Goal: Task Accomplishment & Management: Use online tool/utility

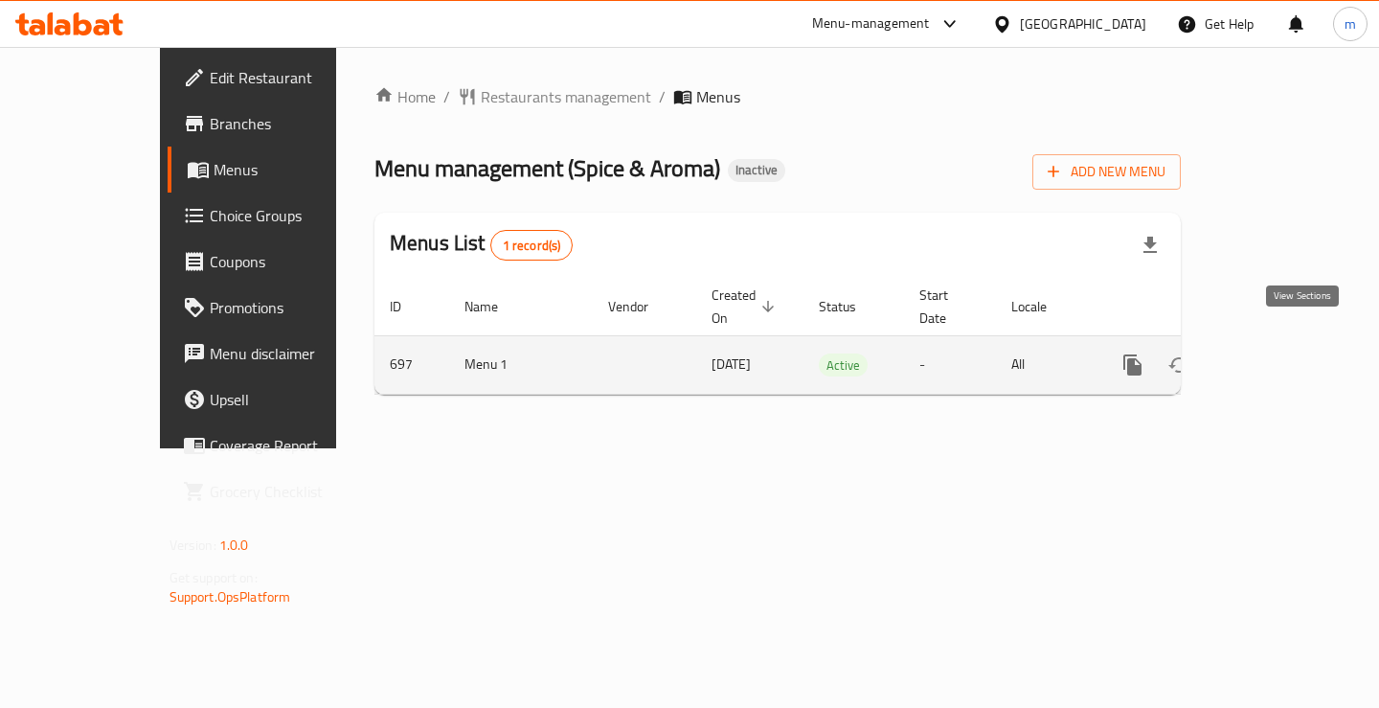
click at [1282, 353] on icon "enhanced table" at bounding box center [1270, 364] width 23 height 23
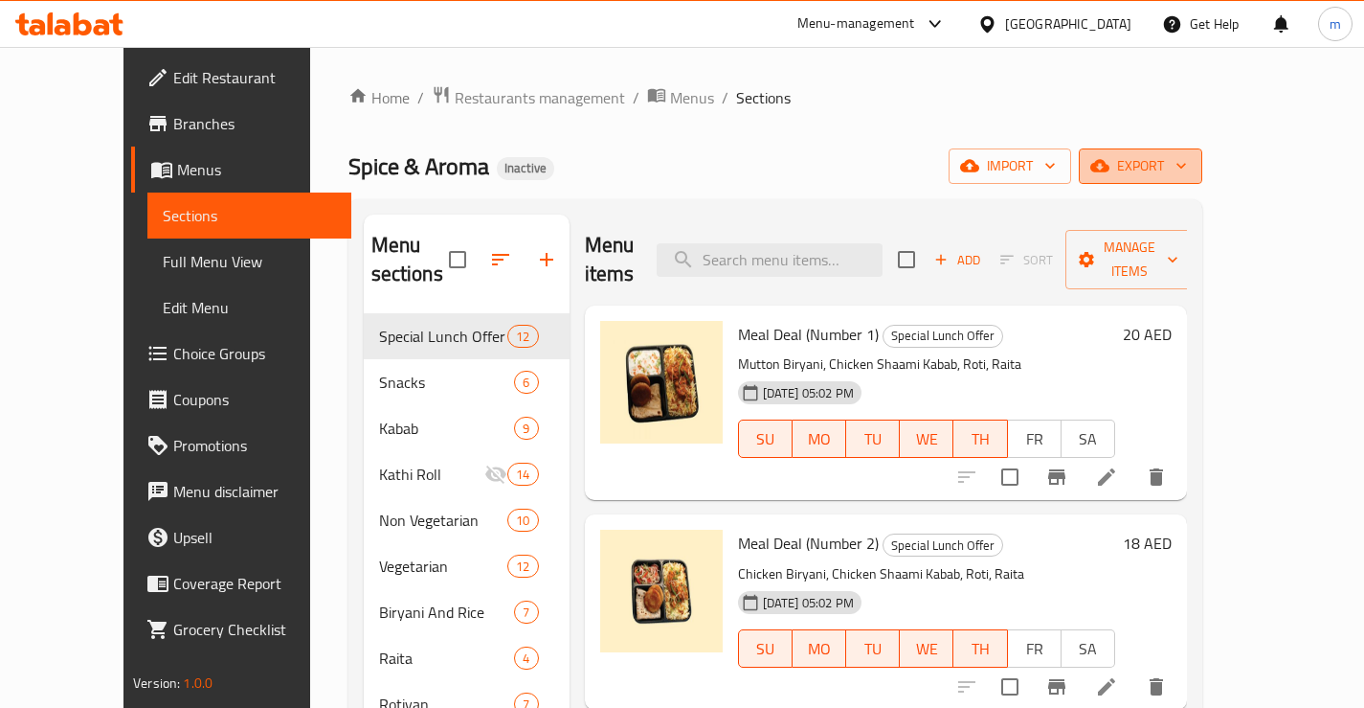
click at [1191, 164] on icon "button" at bounding box center [1181, 165] width 19 height 19
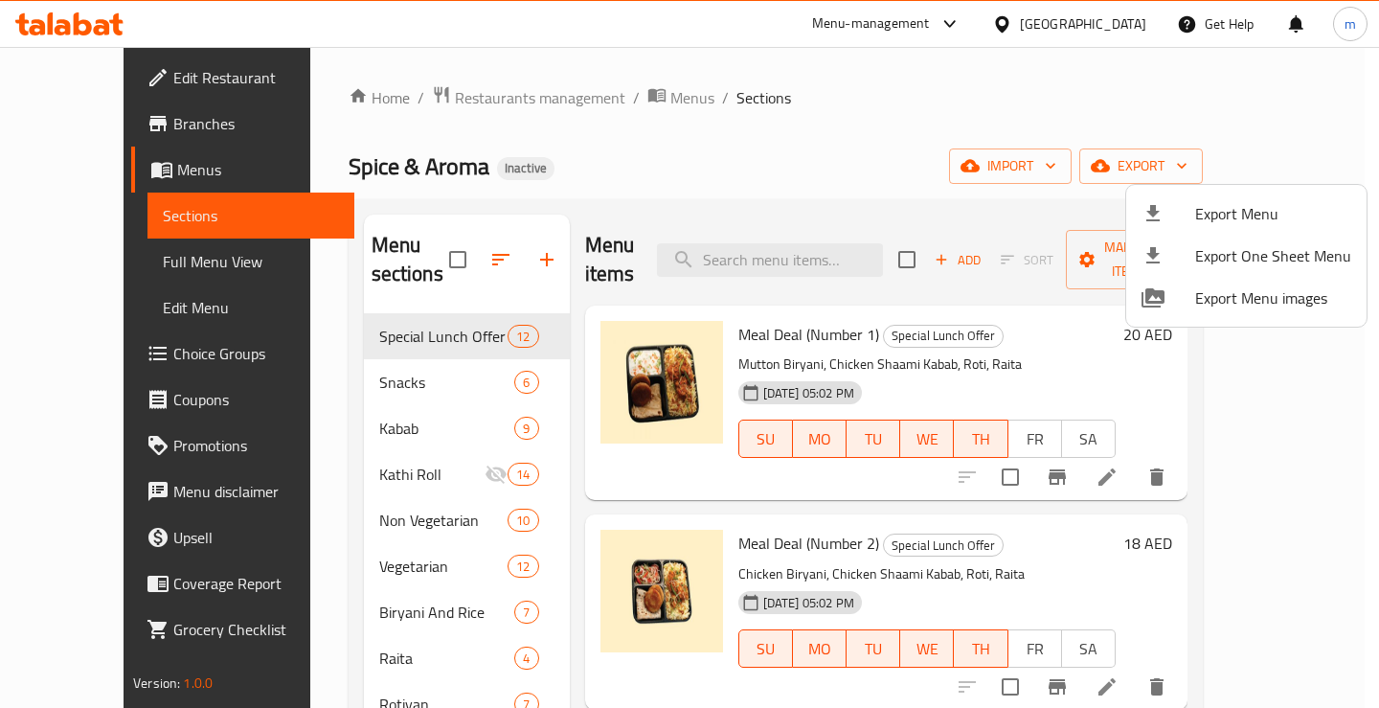
click at [1312, 82] on div at bounding box center [689, 354] width 1379 height 708
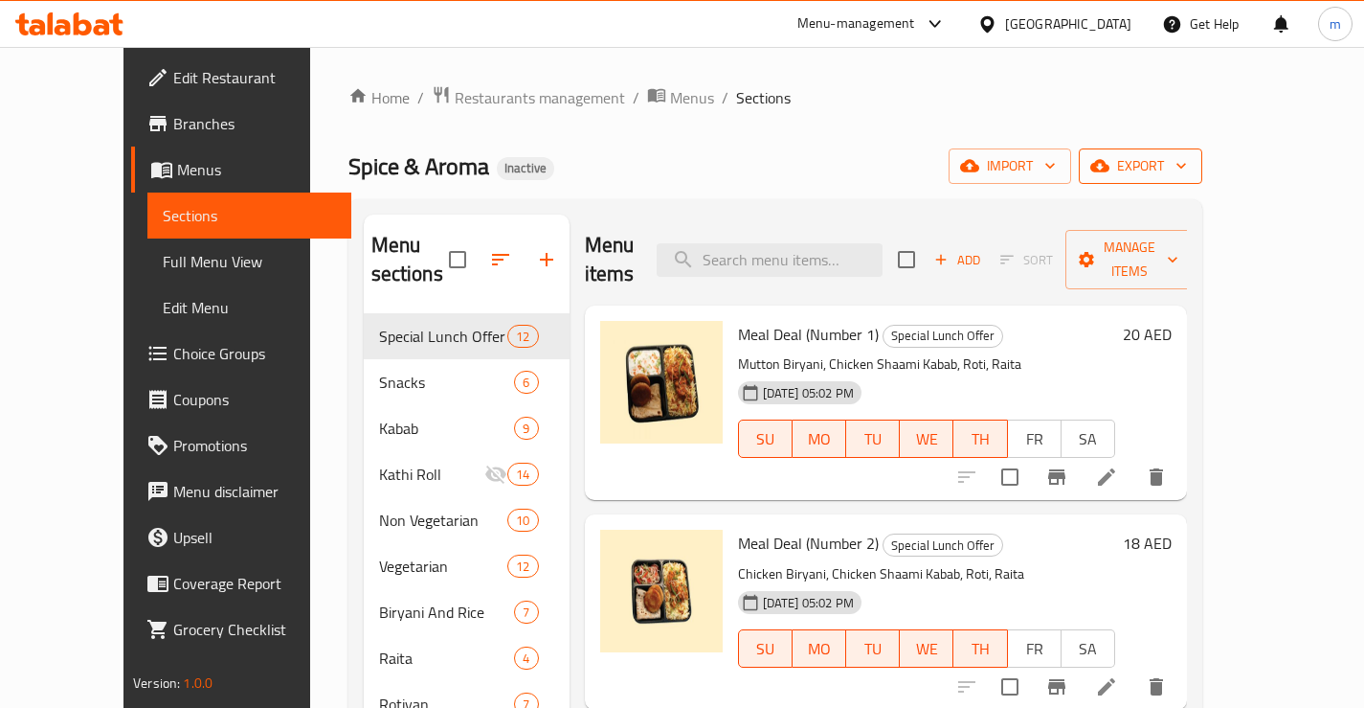
click at [1203, 167] on button "export" at bounding box center [1141, 165] width 124 height 35
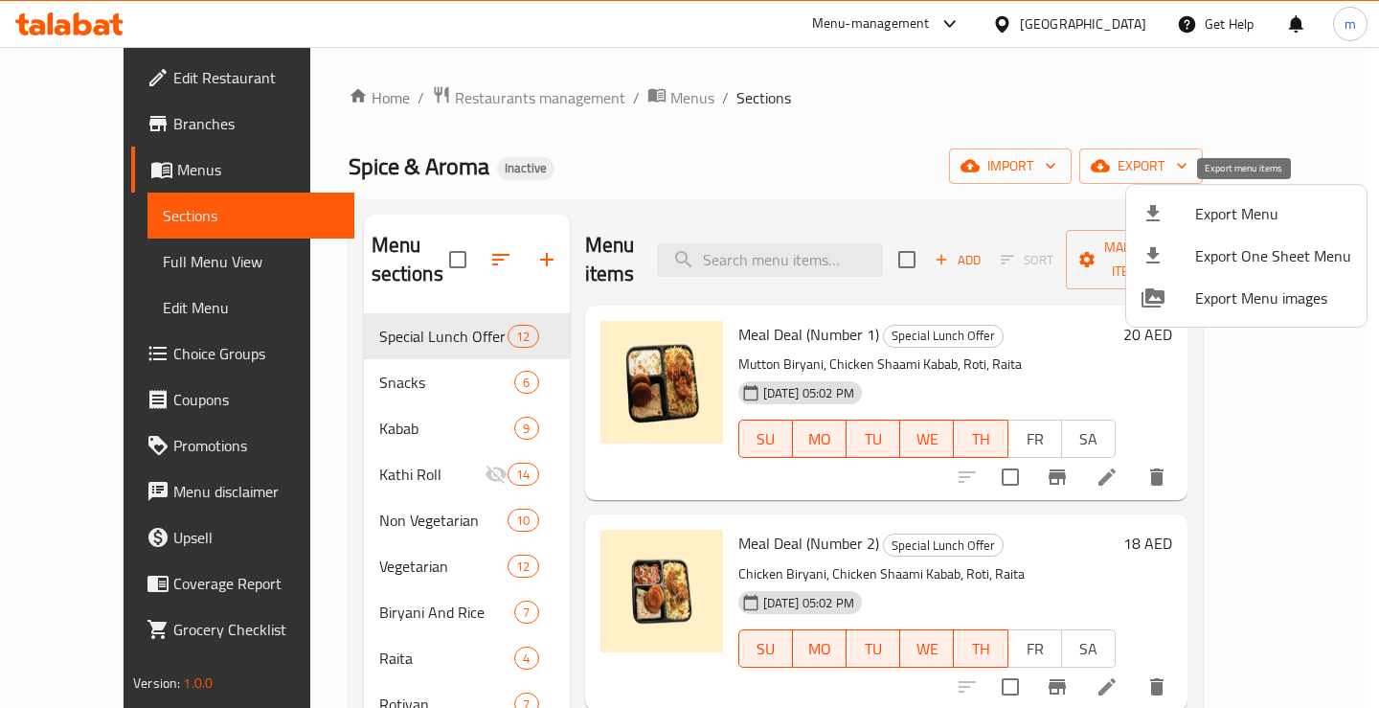
click at [1223, 206] on span "Export Menu" at bounding box center [1273, 213] width 156 height 23
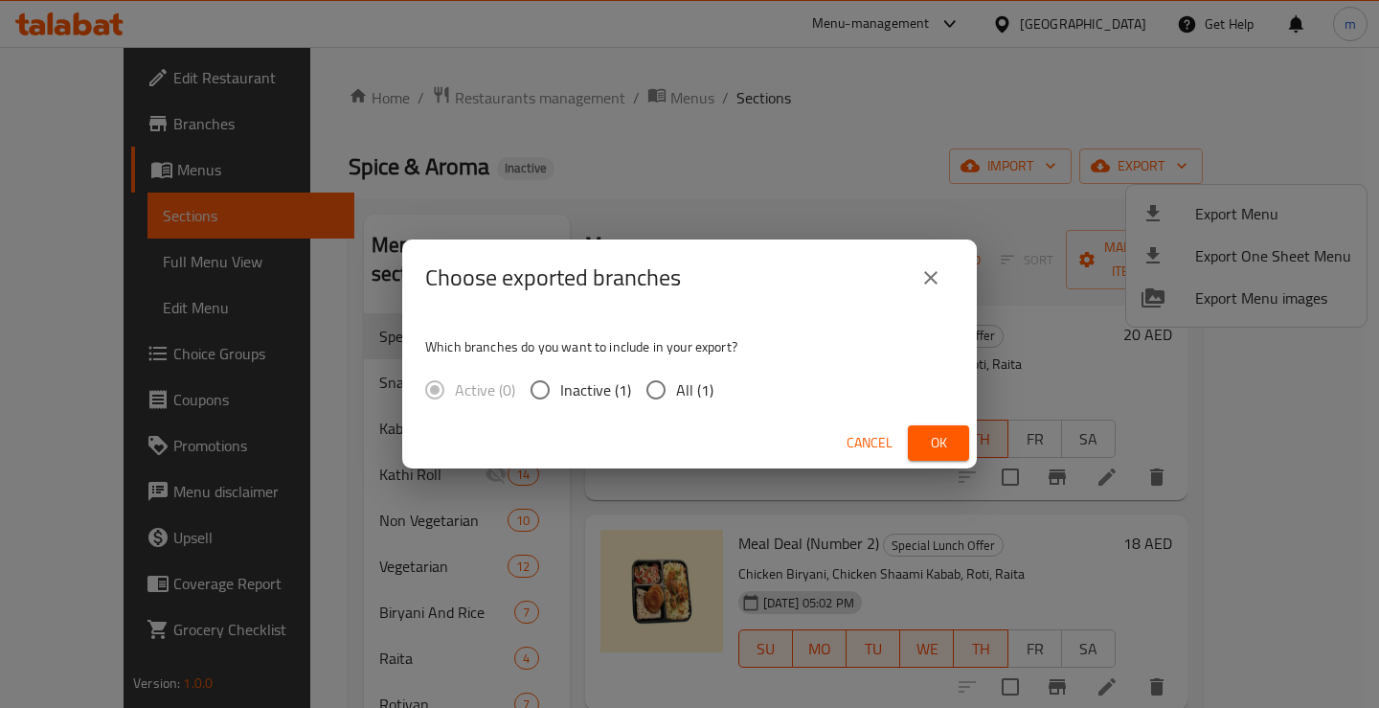
click at [678, 396] on span "All (1)" at bounding box center [694, 389] width 37 height 23
click at [676, 396] on input "All (1)" at bounding box center [656, 390] width 40 height 40
radio input "true"
click at [912, 438] on button "Ok" at bounding box center [938, 442] width 61 height 35
